Goal: Task Accomplishment & Management: Use online tool/utility

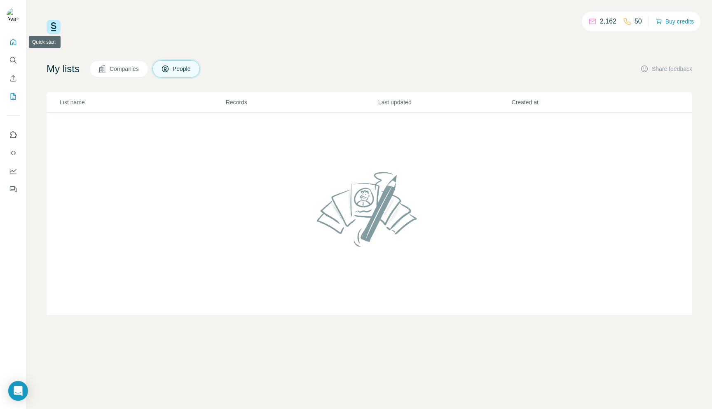
click at [12, 42] on icon "Quick start" at bounding box center [13, 42] width 6 height 6
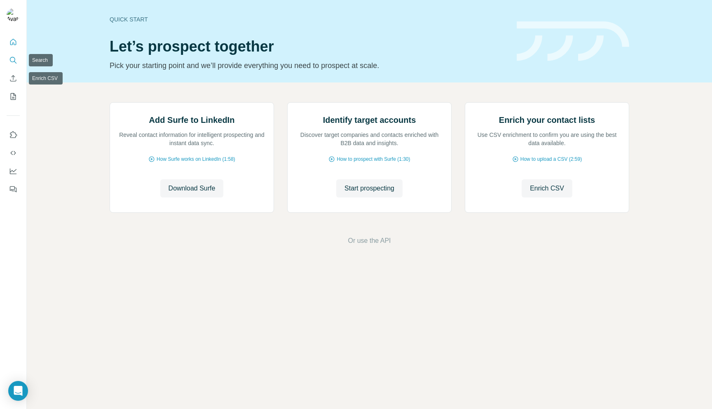
click at [7, 63] on button "Search" at bounding box center [13, 60] width 13 height 15
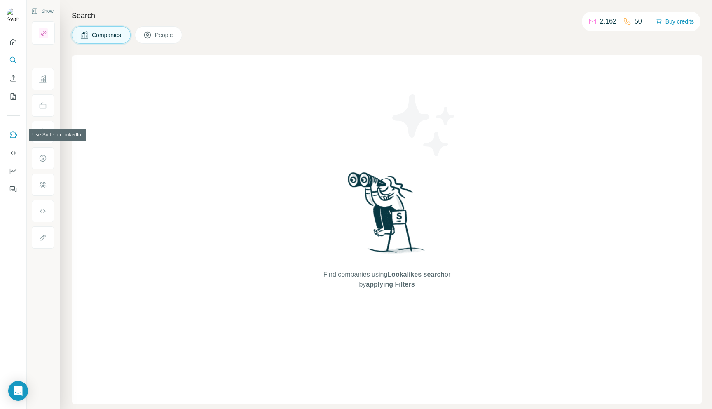
click at [14, 136] on icon "Use Surfe on LinkedIn" at bounding box center [13, 135] width 8 height 8
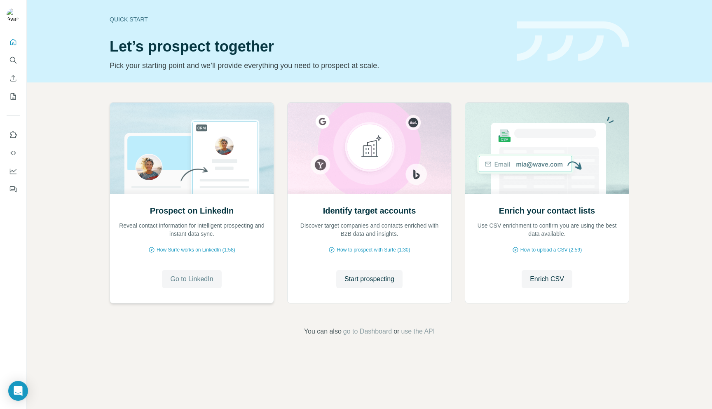
click at [194, 280] on span "Go to LinkedIn" at bounding box center [191, 279] width 43 height 10
